Goal: Information Seeking & Learning: Learn about a topic

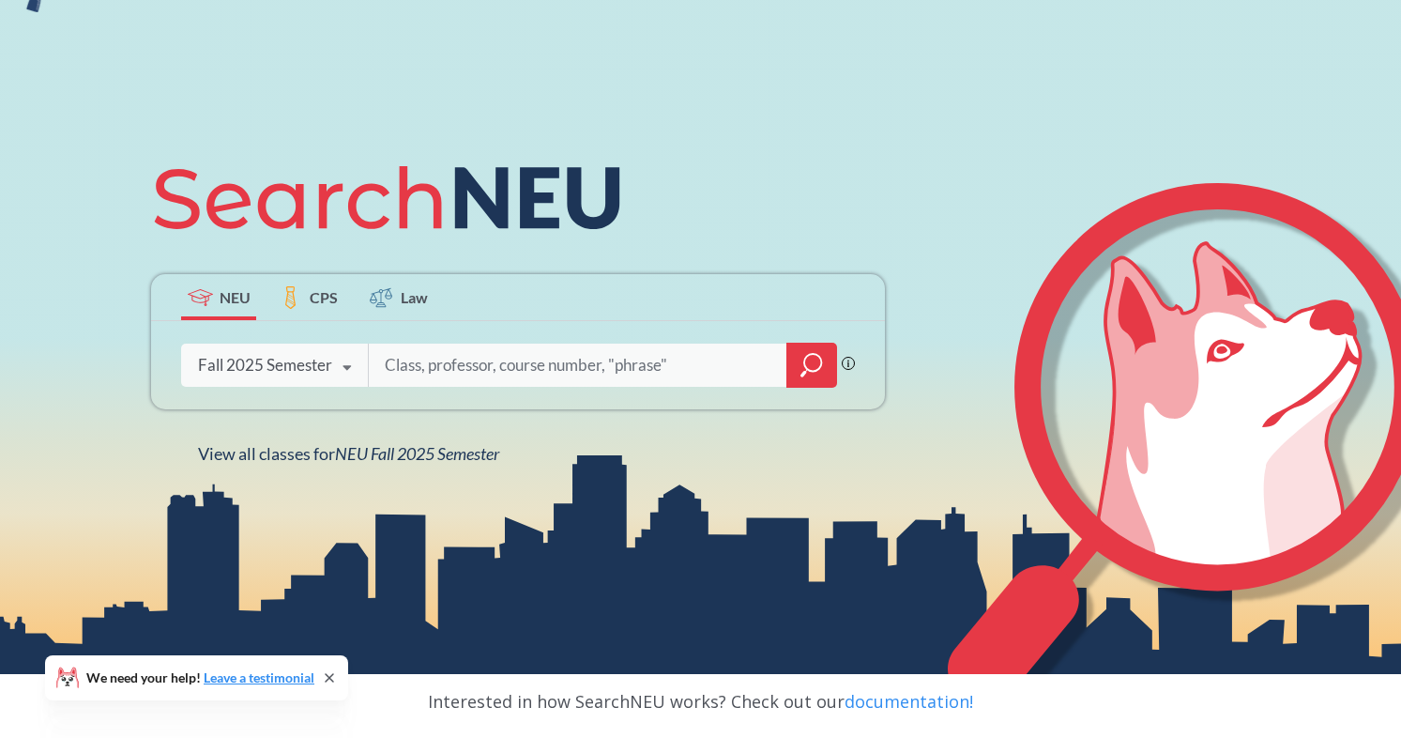
scroll to position [132, 0]
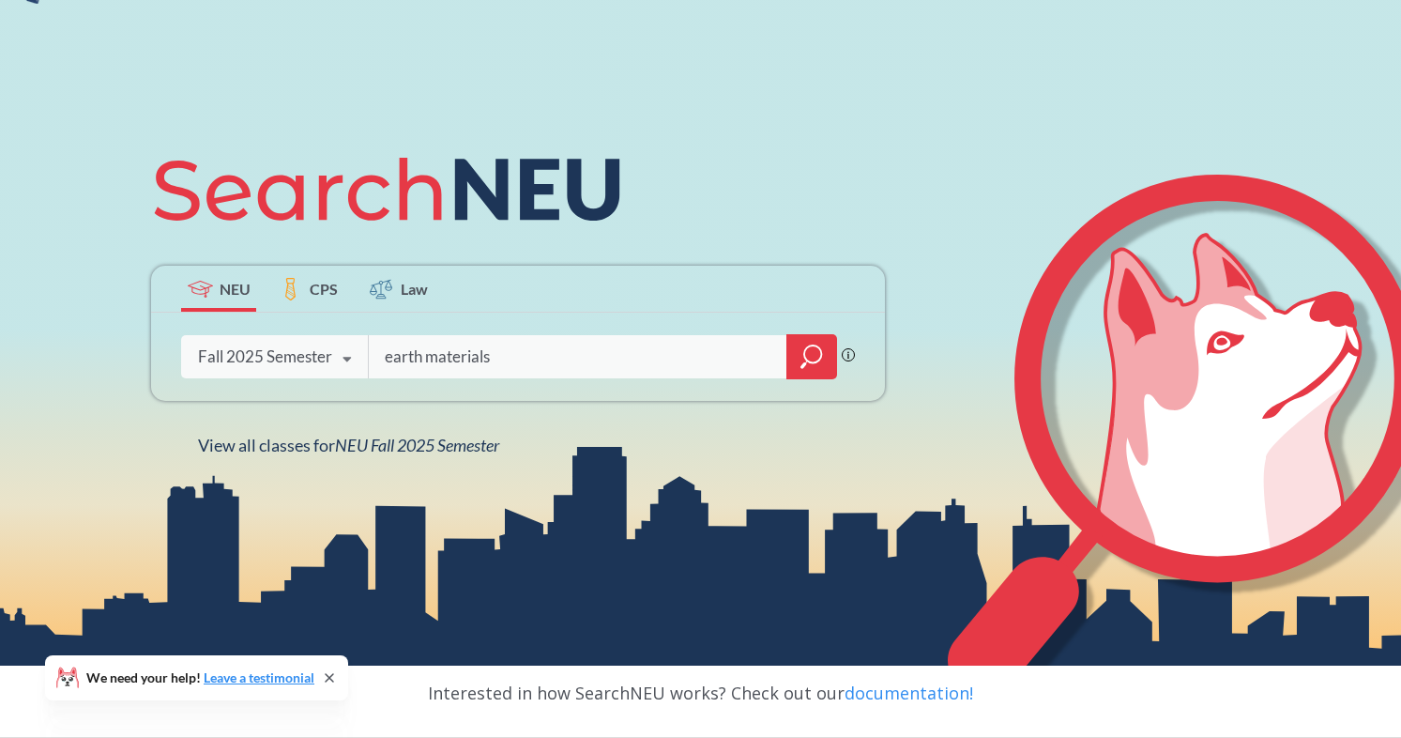
type input "earth materials"
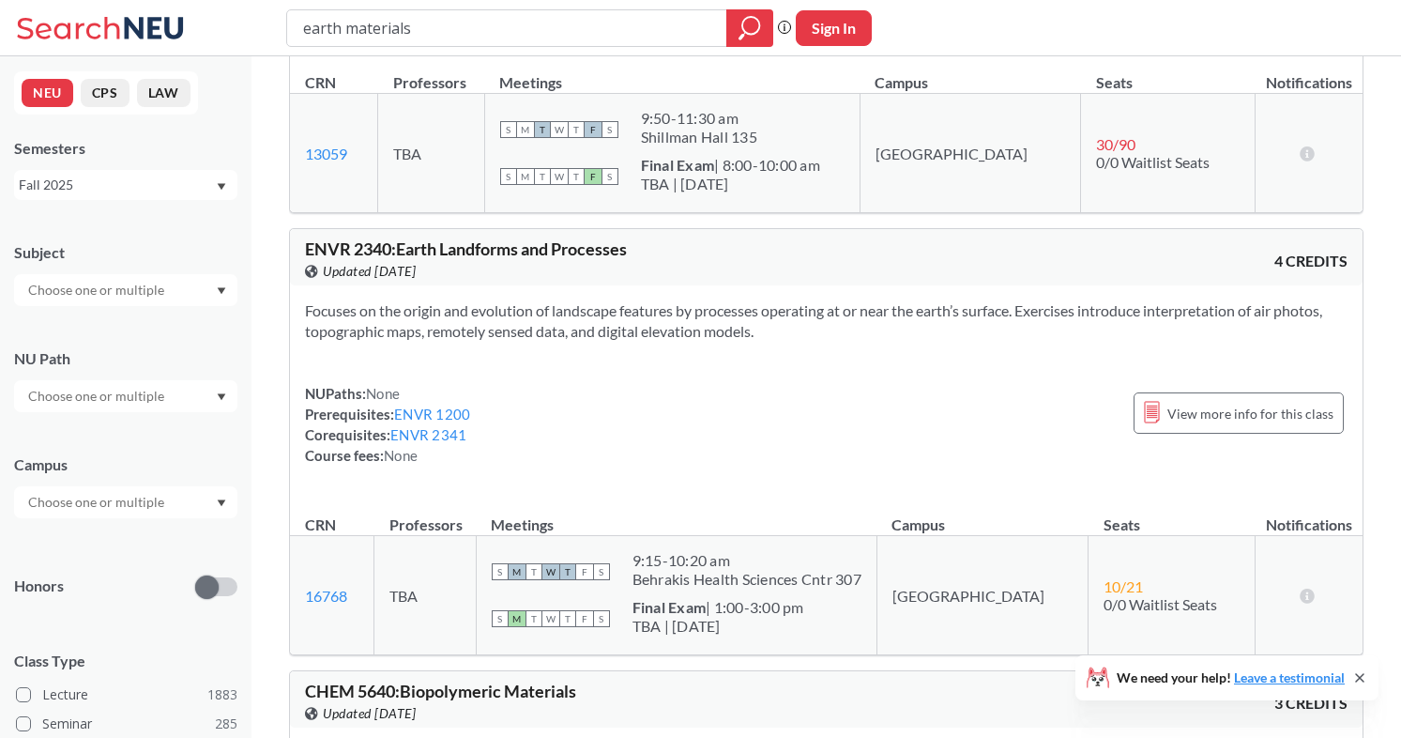
scroll to position [295, 0]
drag, startPoint x: 431, startPoint y: 27, endPoint x: 242, endPoint y: 21, distance: 188.7
click at [242, 21] on div "earth materials Phrase search guarantees the exact search appears in the result…" at bounding box center [700, 28] width 1401 height 56
type input "envr"
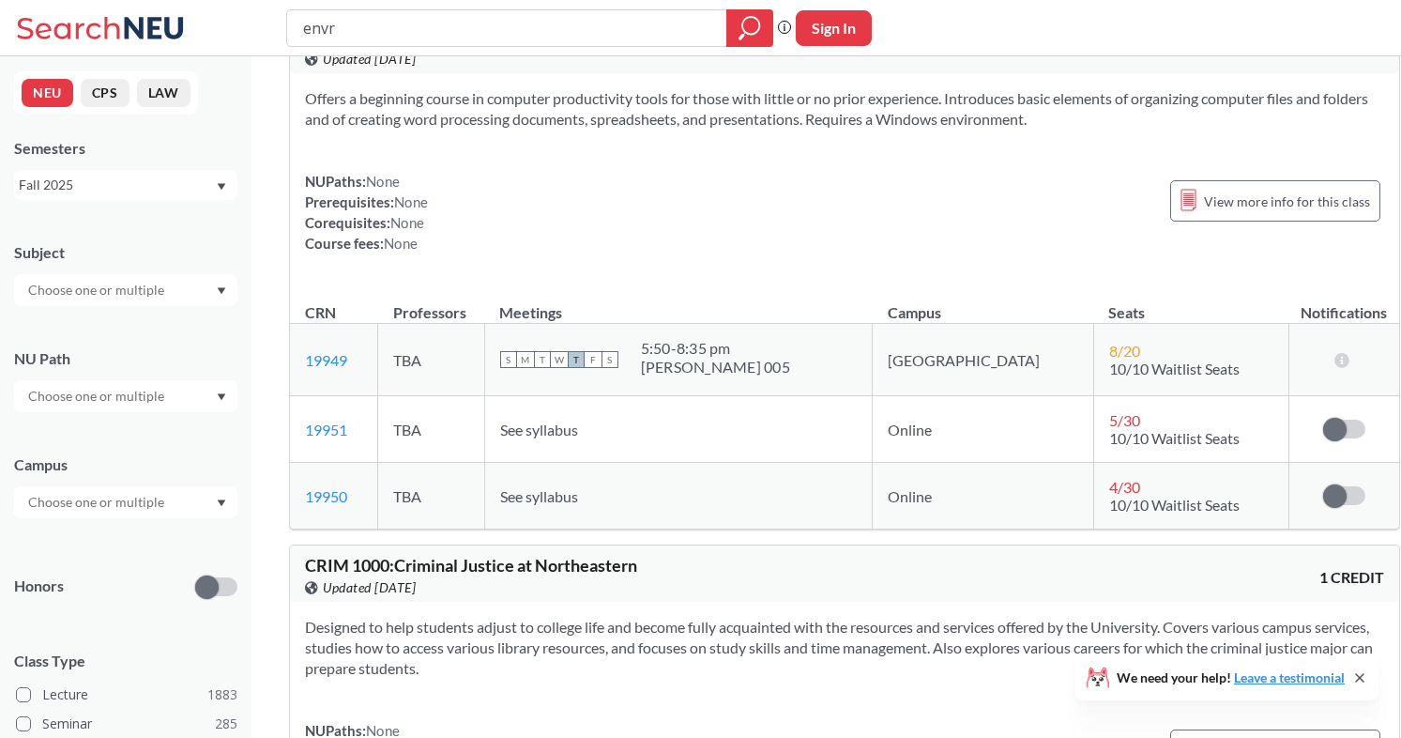
scroll to position [25812, 0]
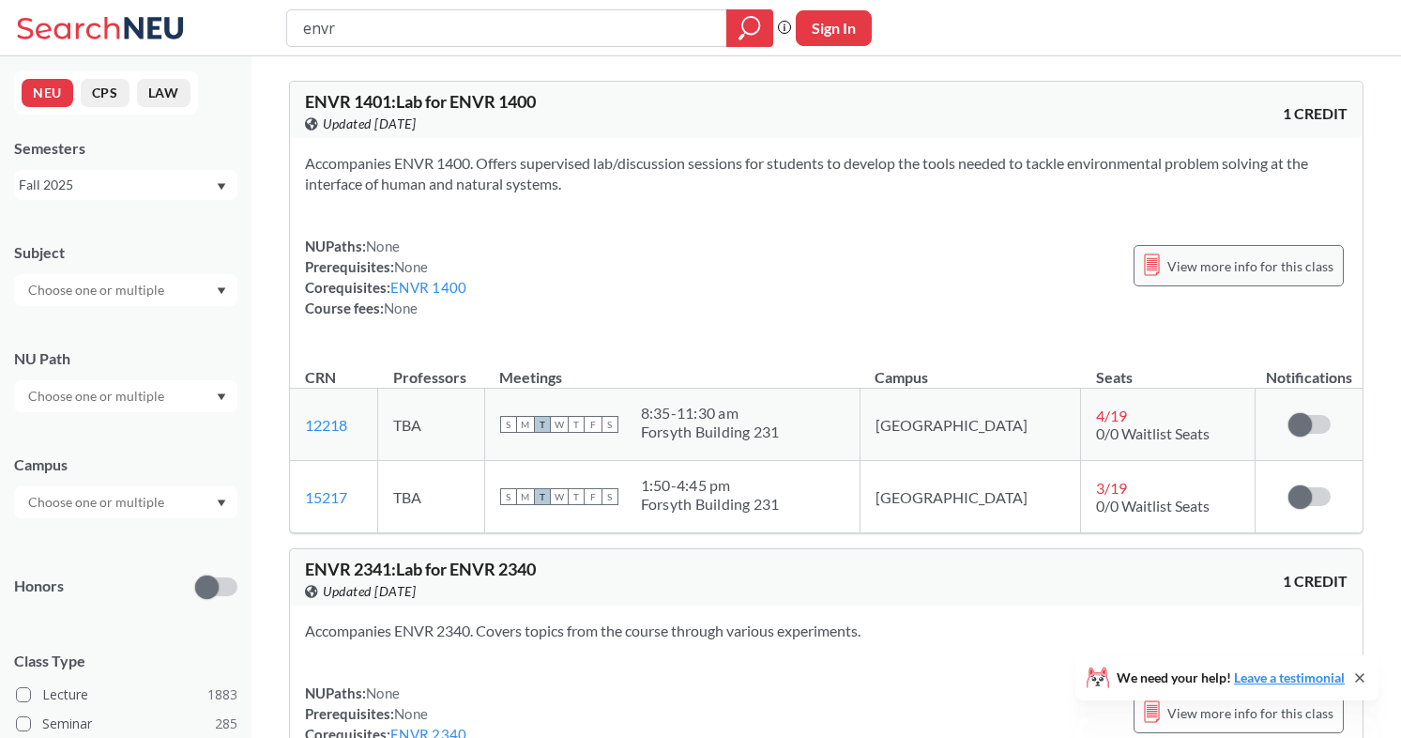
click at [1241, 267] on span "View more info for this class" at bounding box center [1250, 265] width 166 height 23
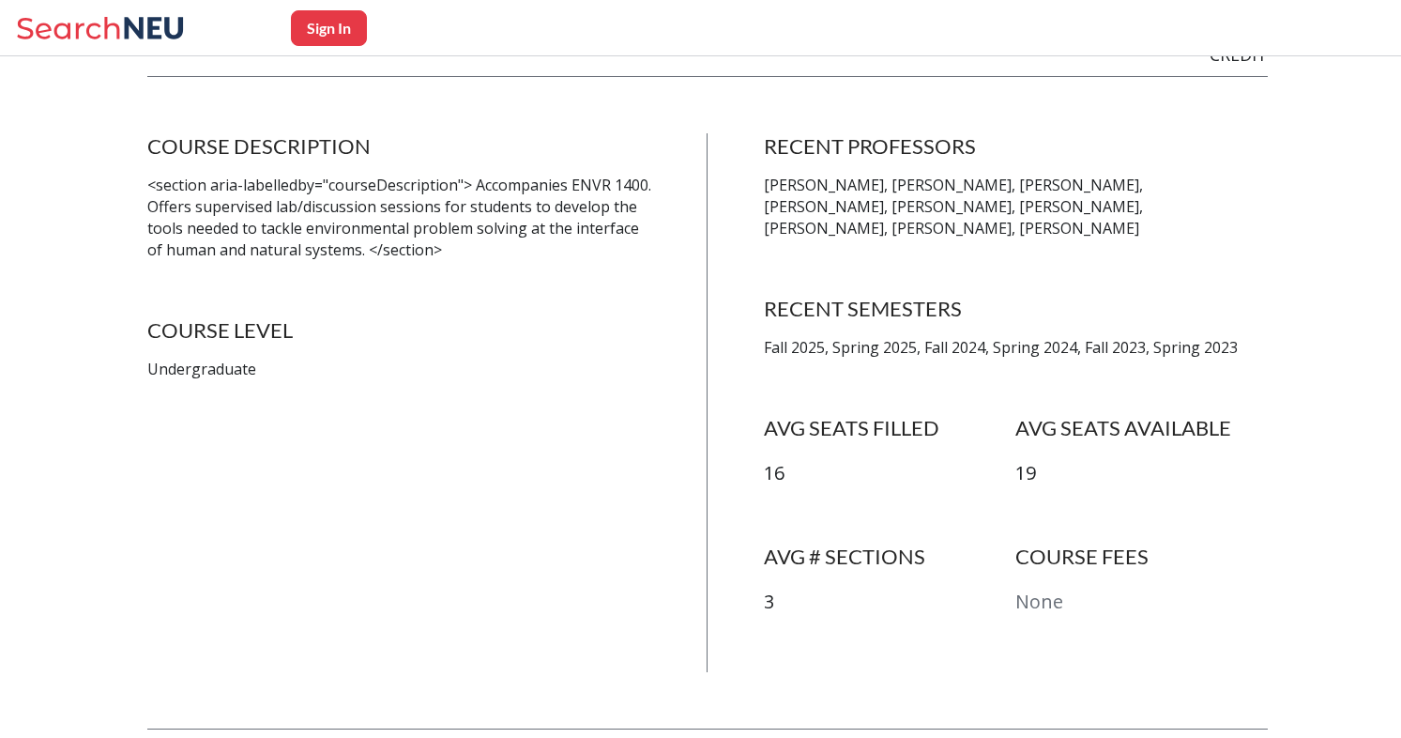
scroll to position [329, 0]
